Goal: Find specific page/section: Find specific page/section

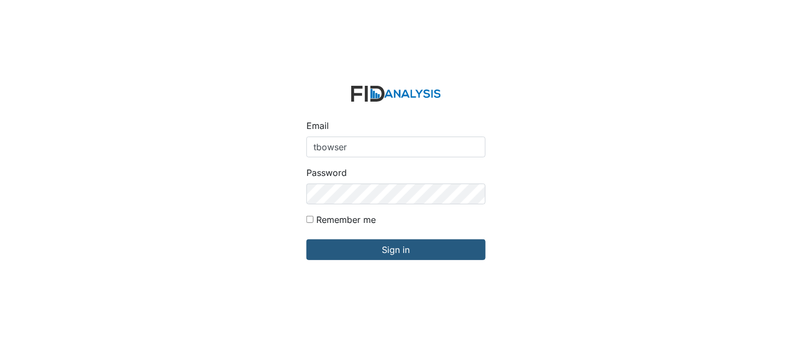
type input "[EMAIL_ADDRESS][DOMAIN_NAME]"
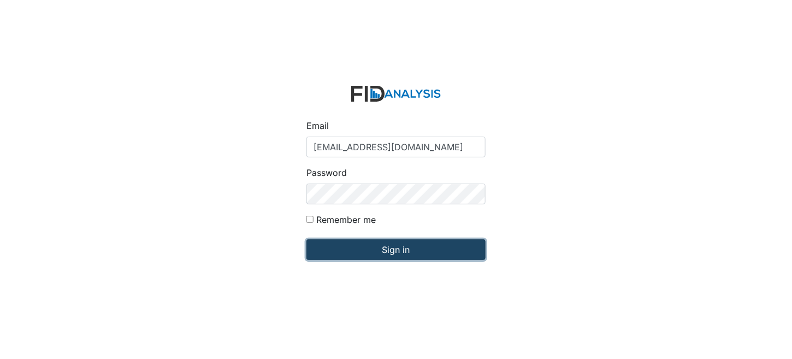
click at [380, 246] on input "Sign in" at bounding box center [395, 249] width 179 height 21
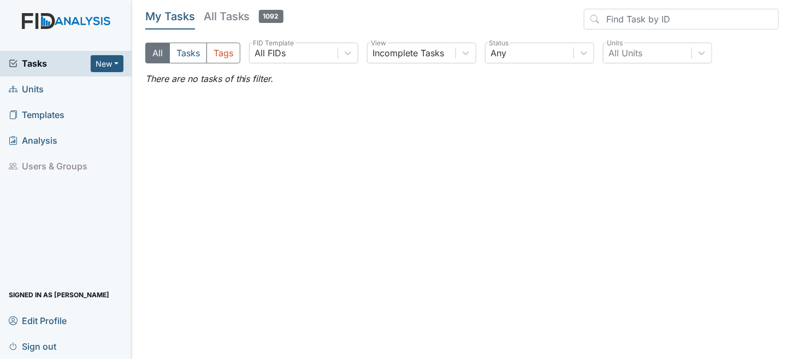
click at [21, 85] on span "Units" at bounding box center [26, 89] width 35 height 17
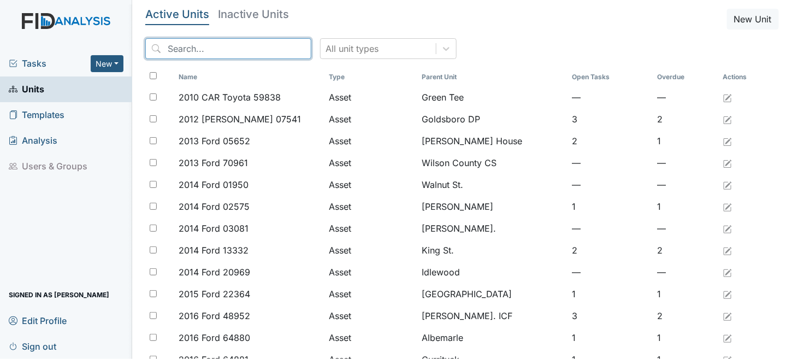
click at [238, 50] on input "search" at bounding box center [228, 48] width 166 height 21
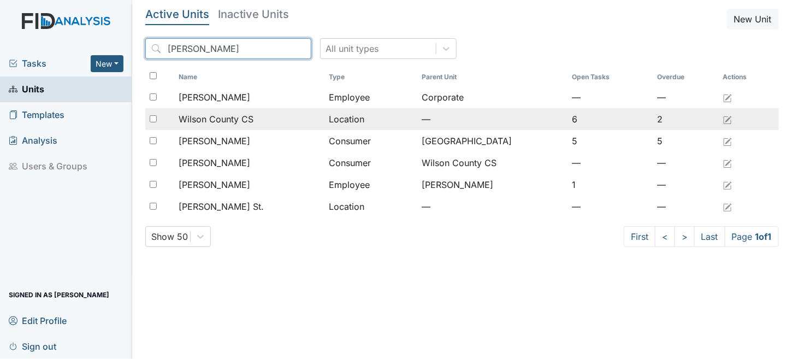
type input "wilson"
click at [286, 126] on td "Wilson County CS" at bounding box center [249, 119] width 150 height 22
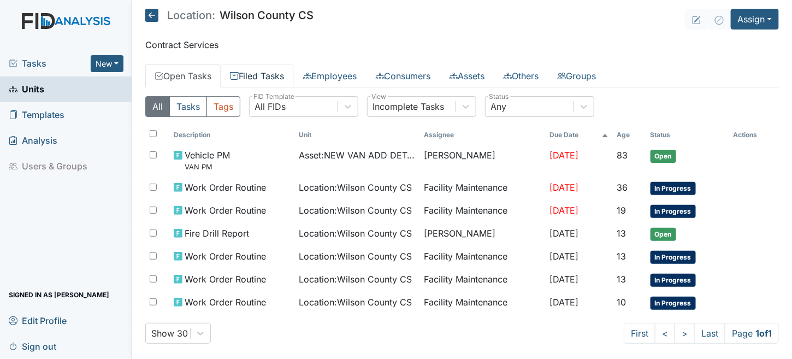
click at [283, 67] on link "Filed Tasks" at bounding box center [257, 75] width 73 height 23
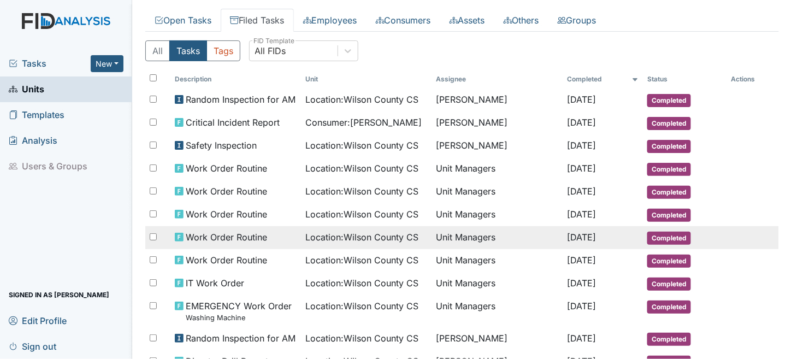
scroll to position [55, 0]
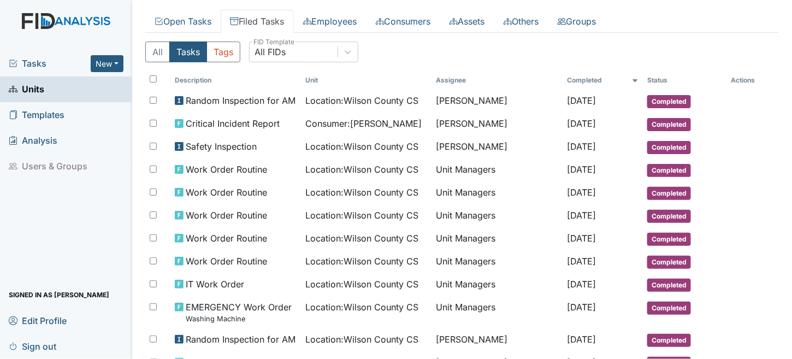
click at [58, 345] on link "Sign out" at bounding box center [66, 346] width 132 height 26
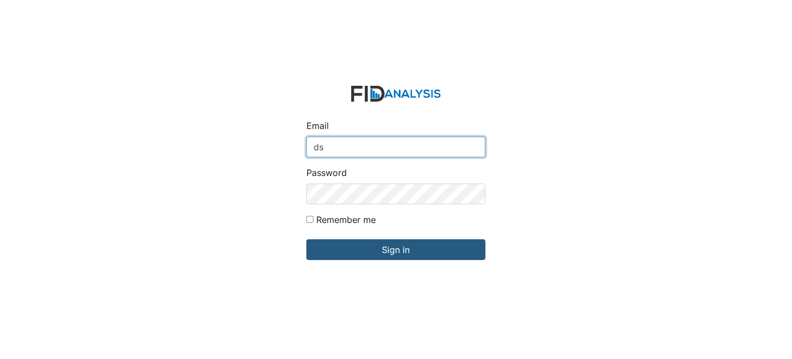
type input "ds"
